Goal: Navigation & Orientation: Find specific page/section

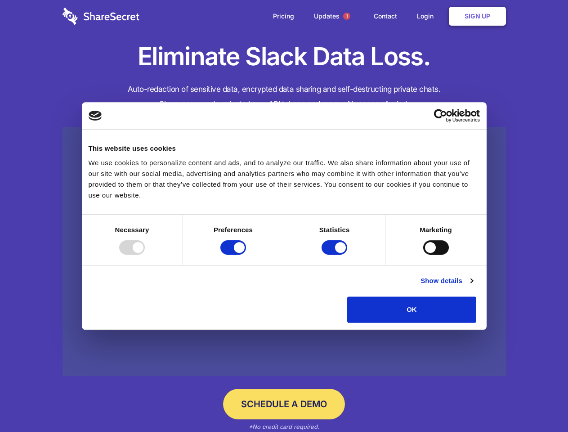
click at [145, 255] on div at bounding box center [132, 247] width 26 height 14
click at [246, 255] on input "Preferences" at bounding box center [234, 247] width 26 height 14
checkbox input "false"
click at [336, 255] on input "Statistics" at bounding box center [335, 247] width 26 height 14
checkbox input "false"
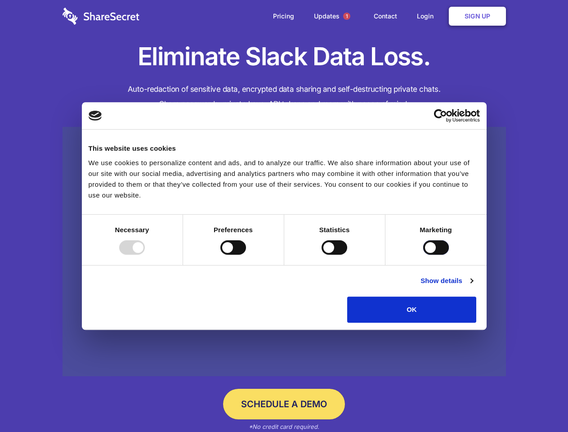
click at [424, 255] on input "Marketing" at bounding box center [437, 247] width 26 height 14
checkbox input "true"
click at [473, 286] on link "Show details" at bounding box center [447, 280] width 52 height 11
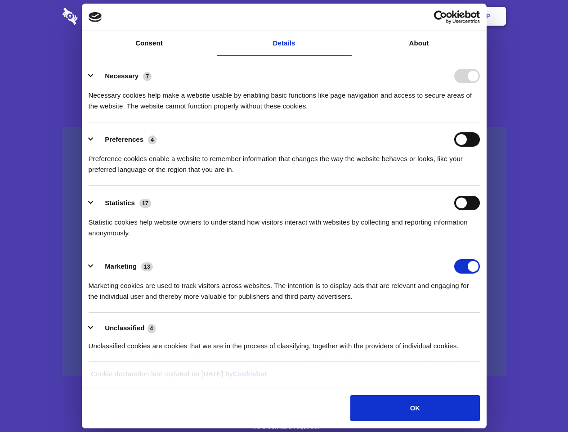
click at [480, 175] on div "Preference cookies enable a website to remember information that changes the wa…" at bounding box center [285, 161] width 392 height 28
click at [347, 16] on span "1" at bounding box center [346, 16] width 7 height 7
